Goal: Task Accomplishment & Management: Use online tool/utility

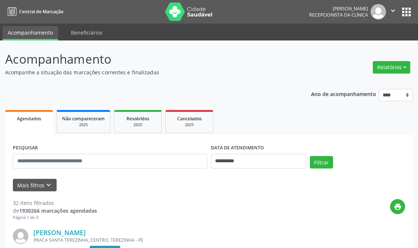
click at [384, 59] on div "Relatórios Agendamentos Procedimentos realizados" at bounding box center [392, 68] width 43 height 18
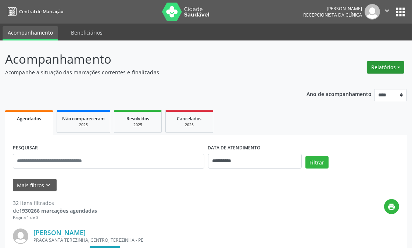
click at [398, 67] on button "Relatórios" at bounding box center [386, 67] width 38 height 13
click at [347, 80] on link "Agendamentos" at bounding box center [365, 83] width 79 height 10
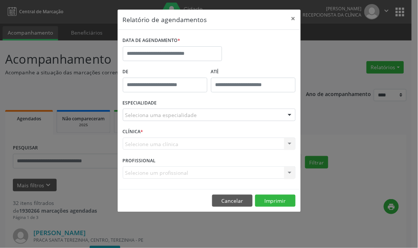
click at [207, 112] on div "Seleciona uma especialidade" at bounding box center [209, 115] width 173 height 13
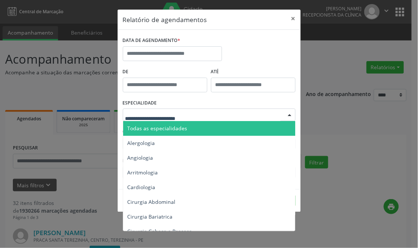
click at [208, 133] on span "Todas as especialidades" at bounding box center [209, 128] width 173 height 15
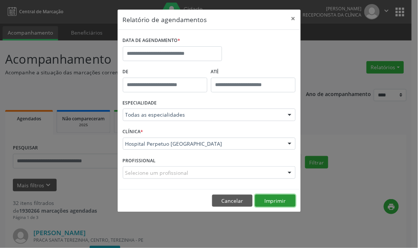
click at [270, 203] on button "Imprimir" at bounding box center [275, 201] width 40 height 13
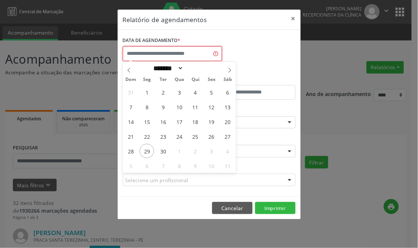
click at [191, 51] on input "text" at bounding box center [172, 53] width 99 height 15
click at [148, 155] on span "29" at bounding box center [147, 151] width 14 height 14
type input "**********"
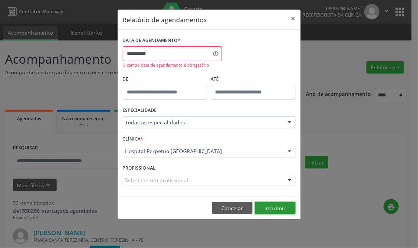
click at [276, 204] on button "Imprimir" at bounding box center [275, 208] width 40 height 13
